Goal: Navigation & Orientation: Find specific page/section

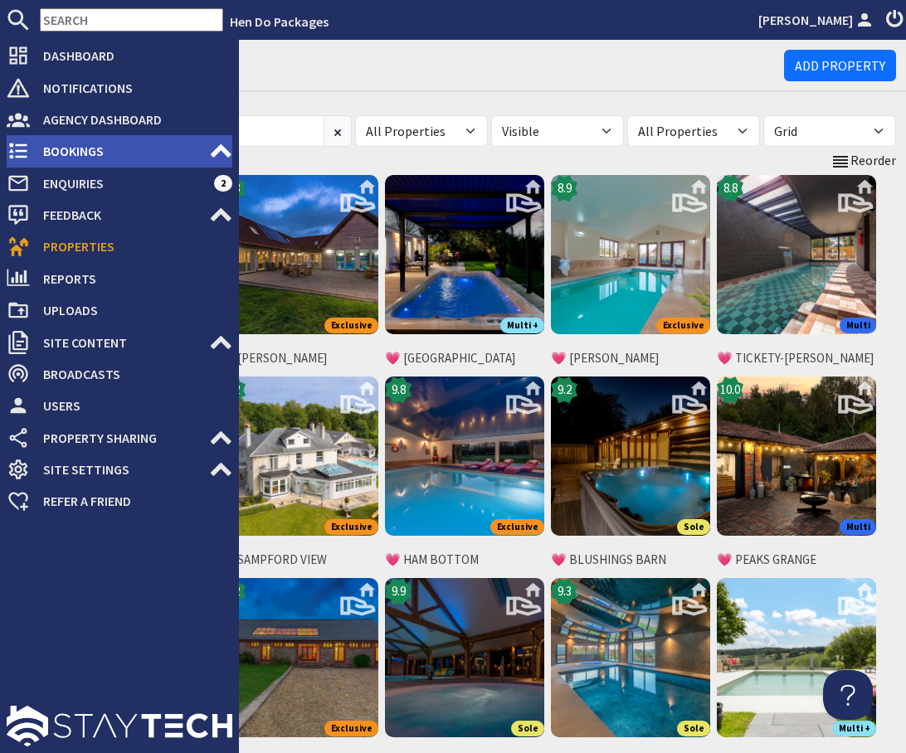
click at [71, 148] on span "Bookings" at bounding box center [119, 151] width 179 height 27
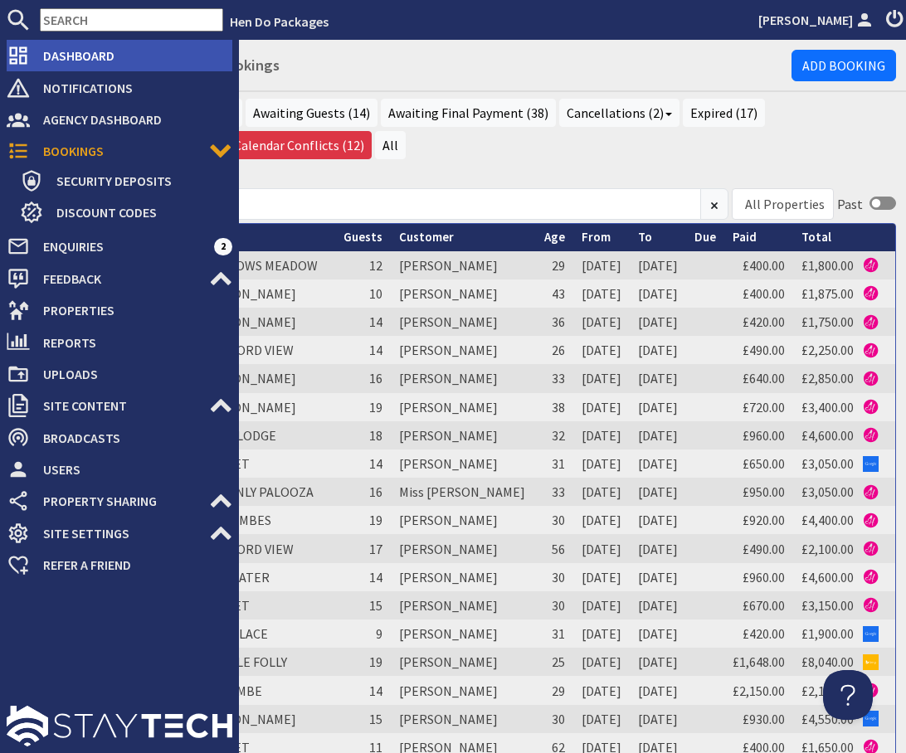
click at [75, 59] on span "Dashboard" at bounding box center [131, 55] width 202 height 27
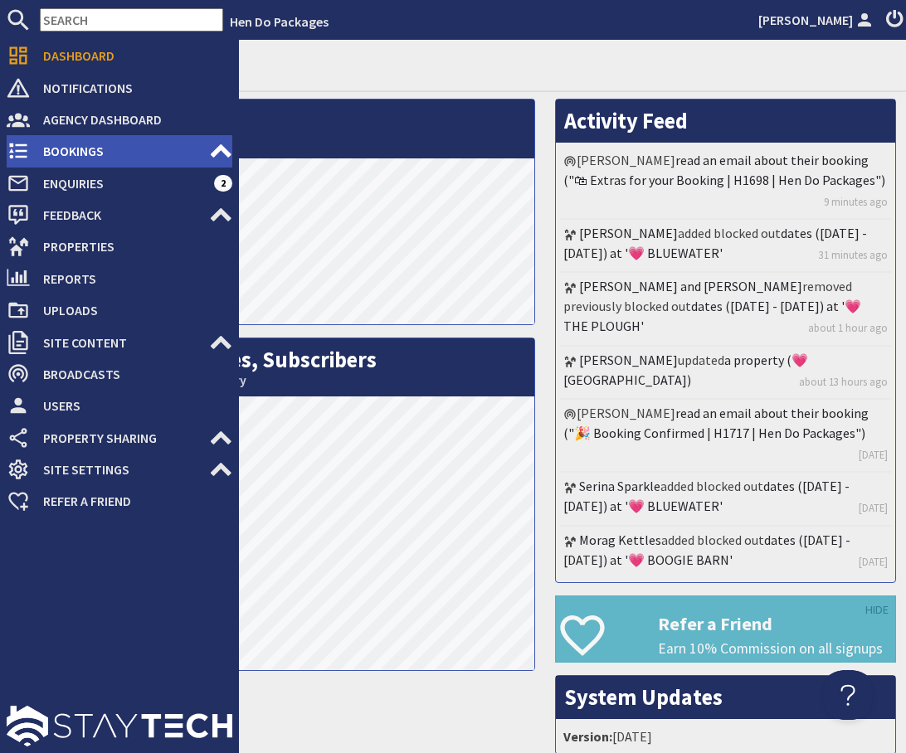
click at [57, 148] on span "Bookings" at bounding box center [119, 151] width 179 height 27
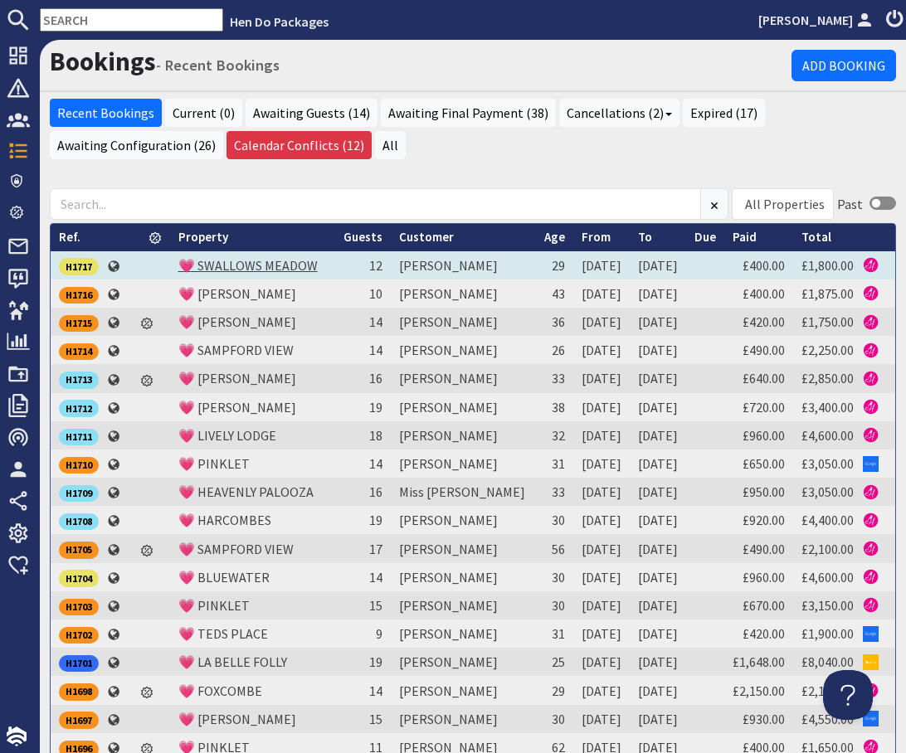
click at [224, 265] on link "💗 SWALLOWS MEADOW" at bounding box center [247, 265] width 139 height 17
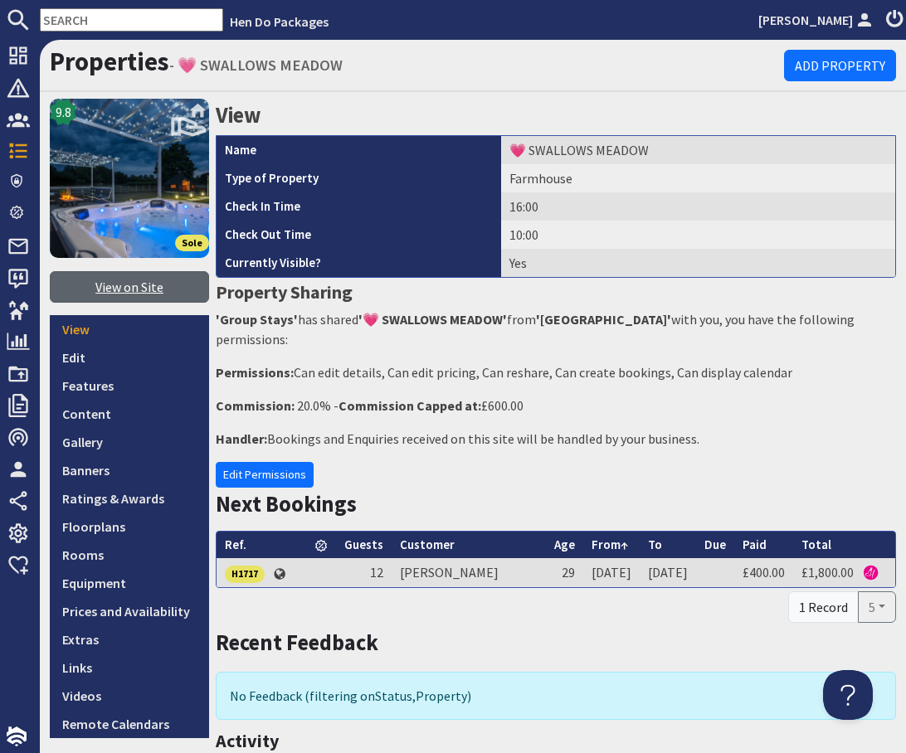
click at [142, 292] on link "View on Site" at bounding box center [129, 287] width 159 height 32
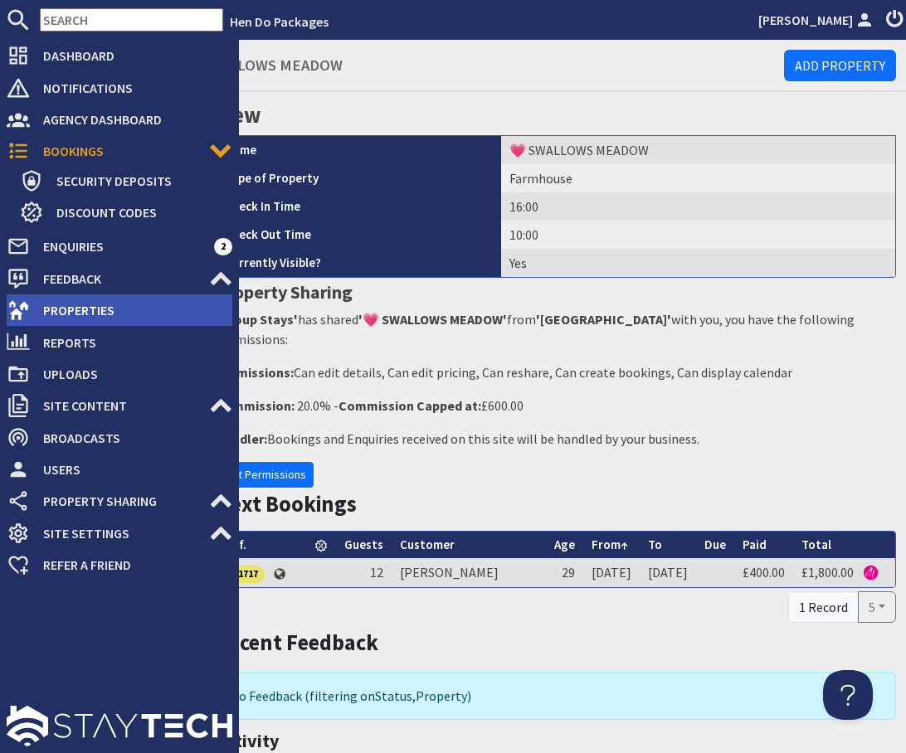
click at [69, 307] on span "Properties" at bounding box center [131, 310] width 202 height 27
